Goal: Task Accomplishment & Management: Use online tool/utility

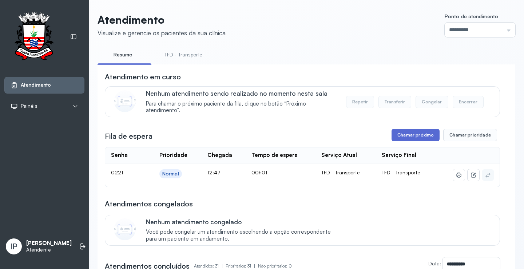
click at [409, 137] on button "Chamar próximo" at bounding box center [416, 135] width 48 height 12
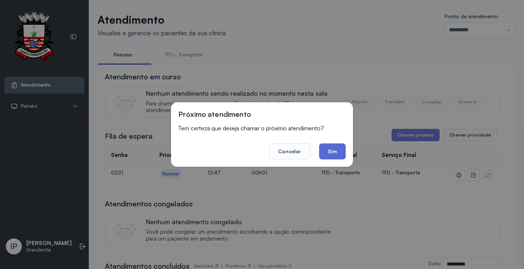
click at [335, 152] on button "Sim" at bounding box center [332, 151] width 27 height 16
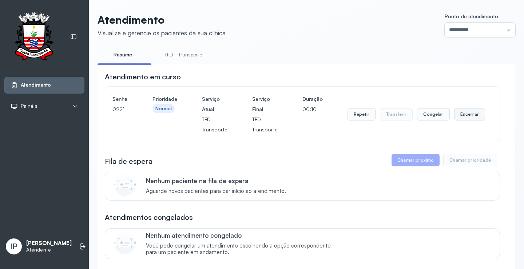
click at [466, 118] on button "Encerrar" at bounding box center [469, 114] width 31 height 12
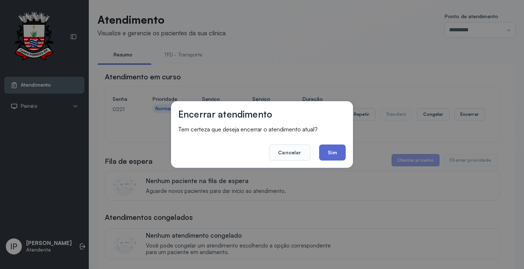
click at [332, 150] on button "Sim" at bounding box center [332, 153] width 27 height 16
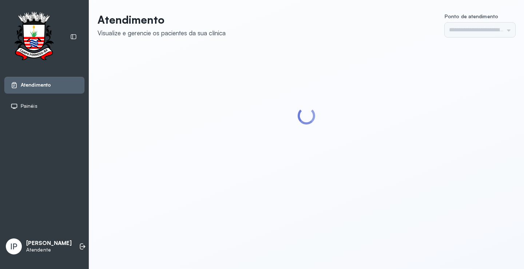
type input "*********"
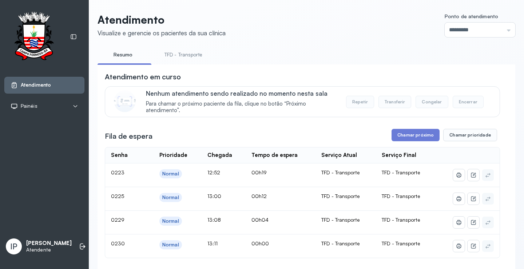
click at [189, 54] on link "TFD - Transporte" at bounding box center [183, 55] width 52 height 12
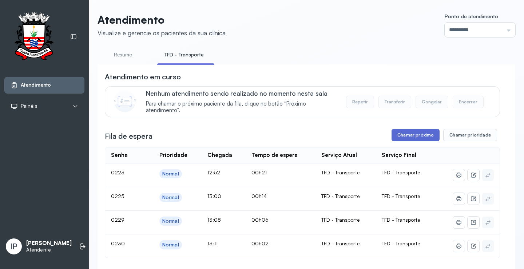
click at [402, 133] on button "Chamar próximo" at bounding box center [416, 135] width 48 height 12
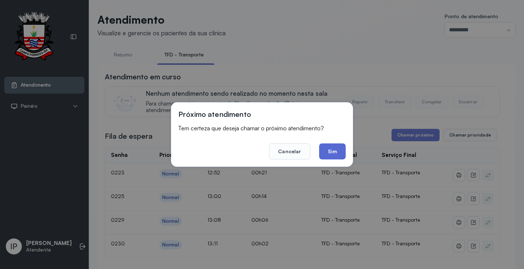
click at [339, 153] on button "Sim" at bounding box center [332, 151] width 27 height 16
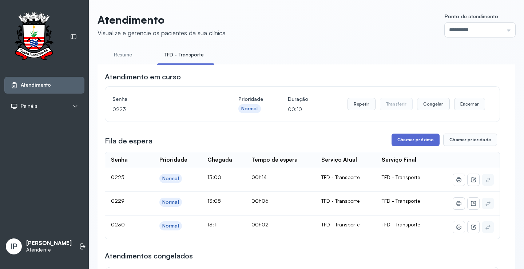
click at [402, 140] on button "Chamar próximo" at bounding box center [416, 140] width 48 height 12
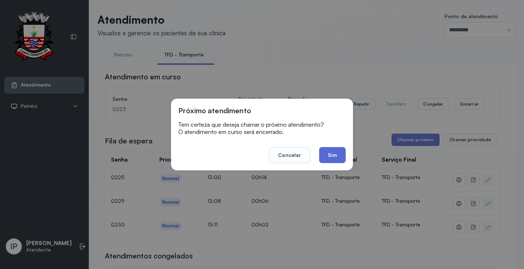
click at [344, 159] on button "Sim" at bounding box center [332, 155] width 27 height 16
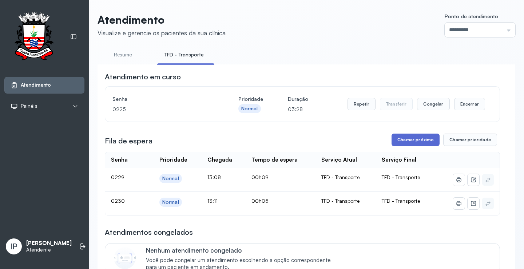
click at [408, 139] on button "Chamar próximo" at bounding box center [416, 140] width 48 height 12
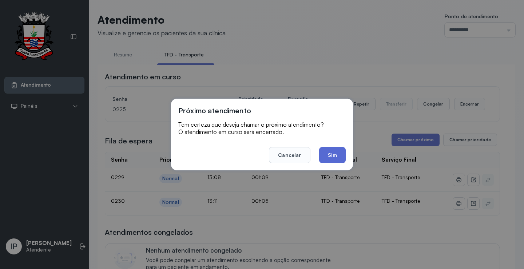
click at [327, 151] on button "Sim" at bounding box center [332, 155] width 27 height 16
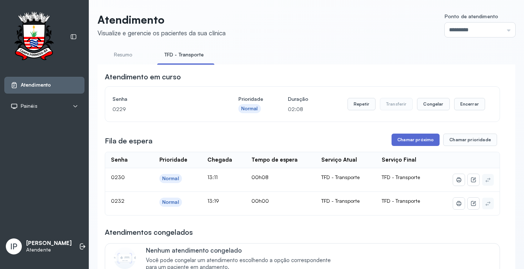
click at [416, 139] on button "Chamar próximo" at bounding box center [416, 140] width 48 height 12
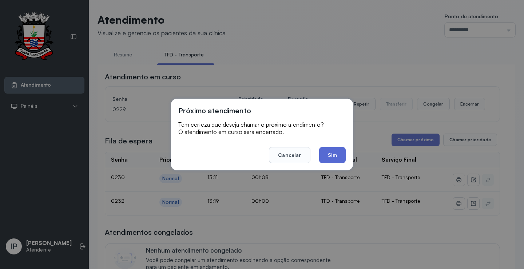
click at [329, 158] on button "Sim" at bounding box center [332, 155] width 27 height 16
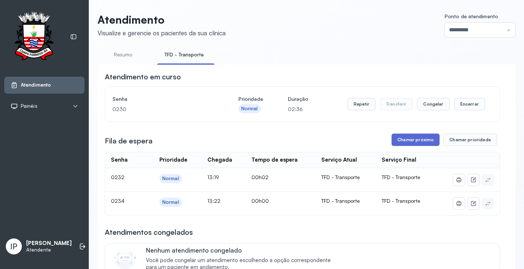
click at [395, 142] on button "Chamar próximo" at bounding box center [416, 140] width 48 height 12
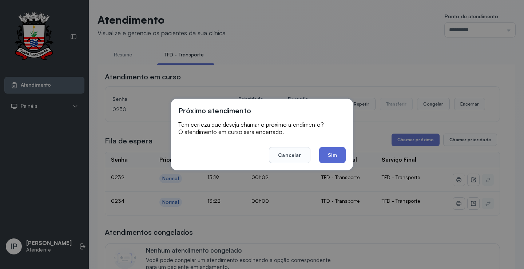
click at [331, 153] on button "Sim" at bounding box center [332, 155] width 27 height 16
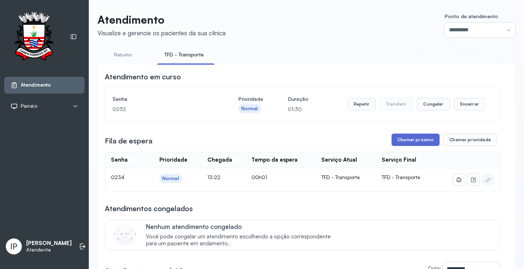
click at [400, 141] on button "Chamar próximo" at bounding box center [416, 140] width 48 height 12
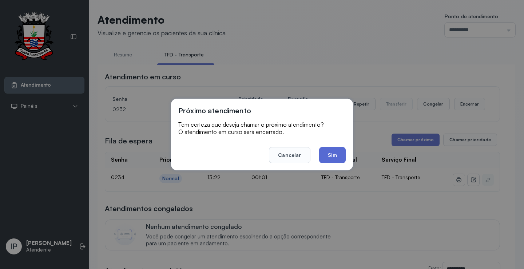
click at [333, 154] on button "Sim" at bounding box center [332, 155] width 27 height 16
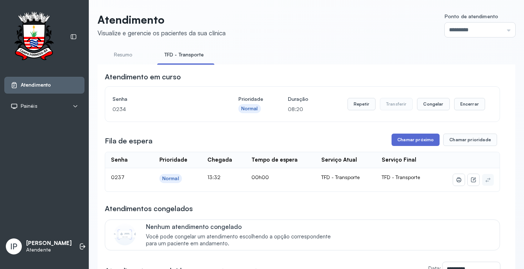
click at [418, 141] on button "Chamar próximo" at bounding box center [416, 140] width 48 height 12
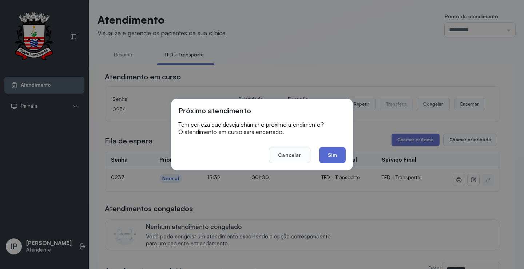
click at [331, 159] on button "Sim" at bounding box center [332, 155] width 27 height 16
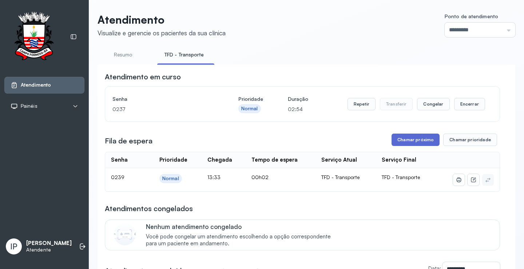
click at [403, 139] on button "Chamar próximo" at bounding box center [416, 140] width 48 height 12
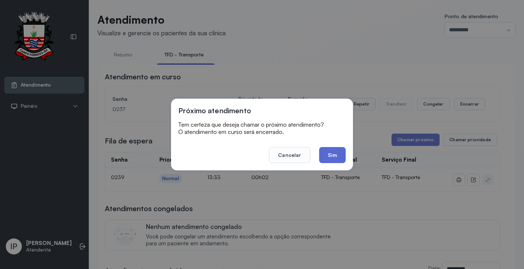
click at [325, 150] on button "Sim" at bounding box center [332, 155] width 27 height 16
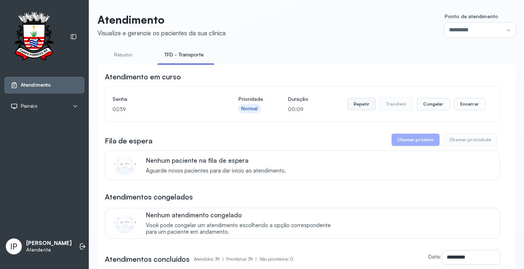
click at [359, 105] on button "Repetir" at bounding box center [362, 104] width 28 height 12
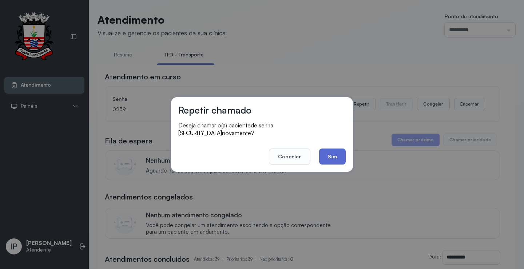
click at [329, 149] on button "Sim" at bounding box center [332, 157] width 27 height 16
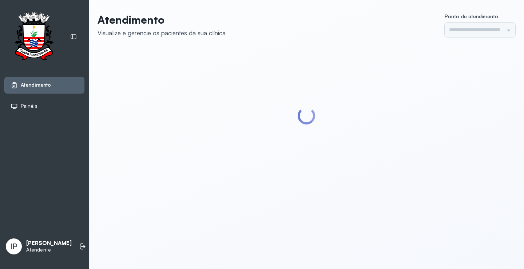
type input "*********"
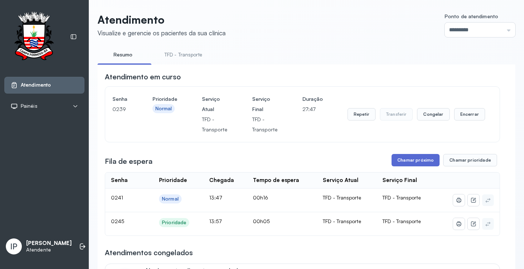
click at [398, 166] on button "Chamar próximo" at bounding box center [416, 160] width 48 height 12
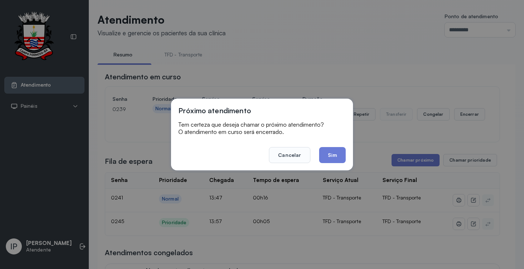
click at [328, 152] on button "Sim" at bounding box center [332, 155] width 27 height 16
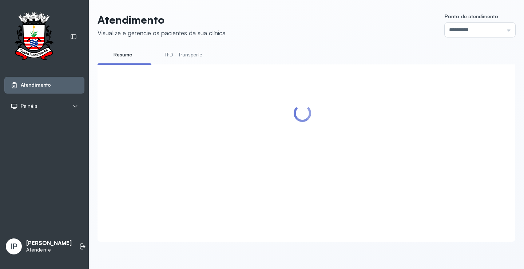
click at [182, 53] on link "TFD - Transporte" at bounding box center [183, 55] width 52 height 12
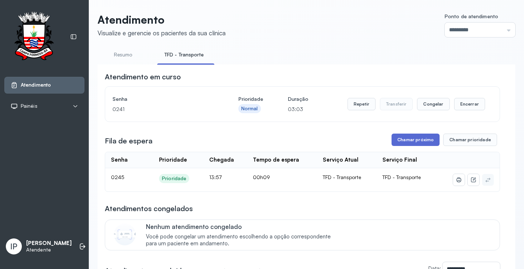
click at [427, 138] on button "Chamar próximo" at bounding box center [416, 140] width 48 height 12
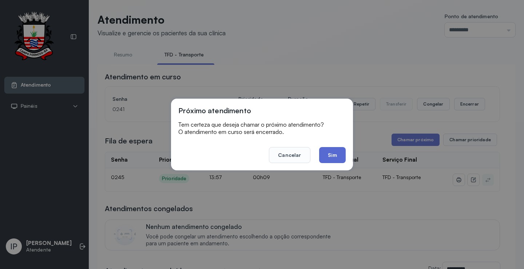
click at [328, 150] on button "Sim" at bounding box center [332, 155] width 27 height 16
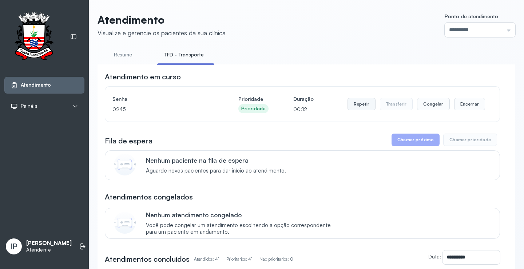
click at [367, 107] on button "Repetir" at bounding box center [362, 104] width 28 height 12
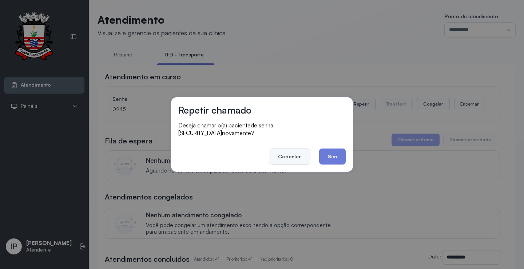
click at [293, 151] on button "Cancelar" at bounding box center [289, 157] width 41 height 16
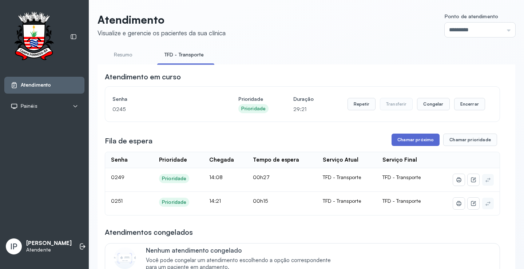
click at [402, 138] on button "Chamar próximo" at bounding box center [416, 140] width 48 height 12
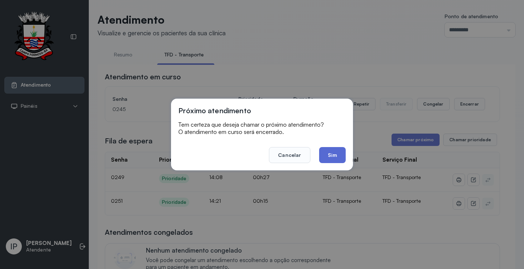
click at [327, 154] on button "Sim" at bounding box center [332, 155] width 27 height 16
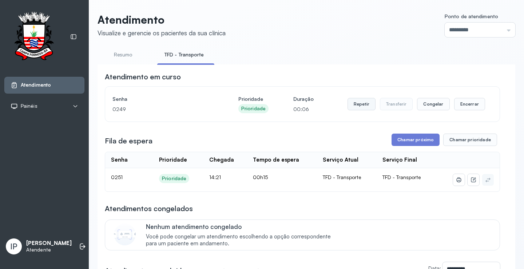
click at [363, 104] on button "Repetir" at bounding box center [362, 104] width 28 height 12
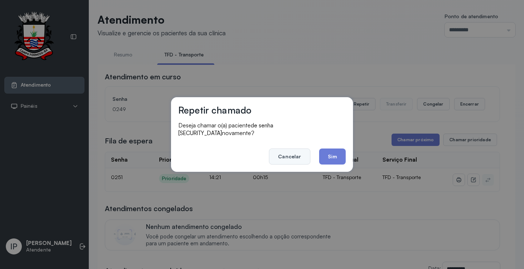
click at [280, 151] on button "Cancelar" at bounding box center [289, 157] width 41 height 16
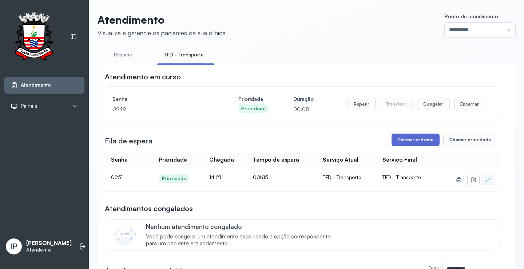
click at [397, 144] on button "Chamar próximo" at bounding box center [416, 140] width 48 height 12
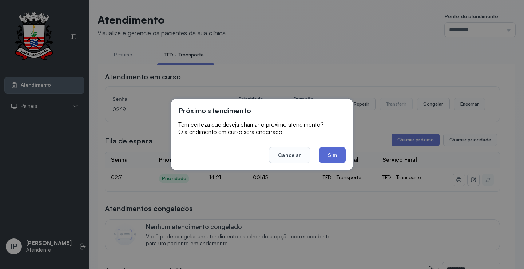
click at [339, 152] on button "Sim" at bounding box center [332, 155] width 27 height 16
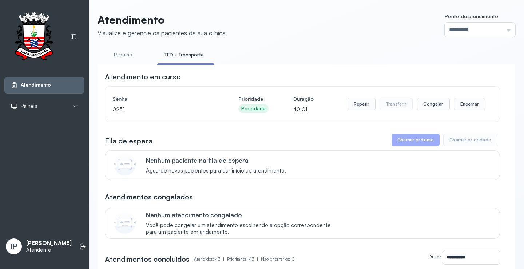
click at [194, 59] on link "TFD - Transporte" at bounding box center [184, 55] width 54 height 12
